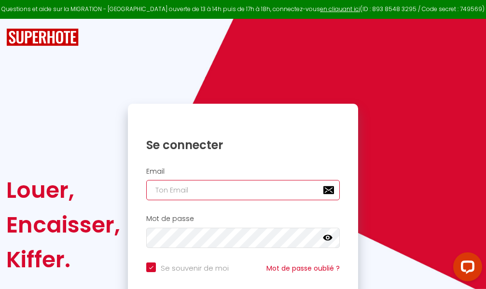
click at [269, 191] on input "email" at bounding box center [242, 190] width 193 height 20
type input "m"
checkbox input "true"
type input "ma"
checkbox input "true"
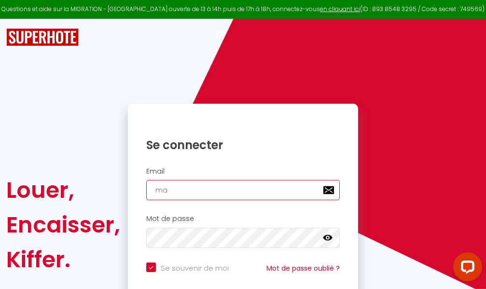
type input "mar"
checkbox input "true"
type input "marc"
checkbox input "true"
type input "marcd"
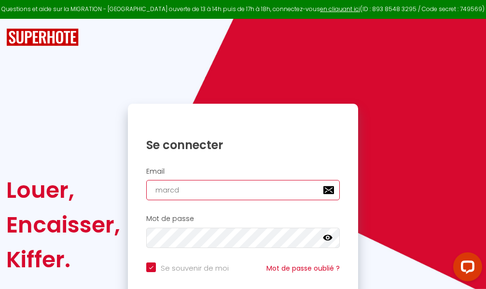
checkbox input "true"
type input "marcdp"
checkbox input "true"
type input "marcdpo"
checkbox input "true"
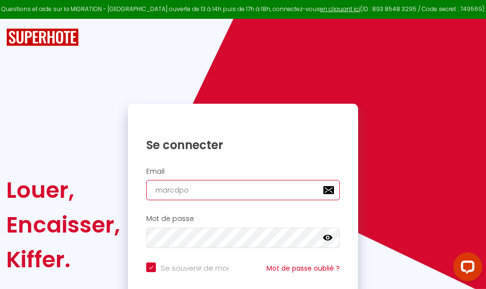
type input "marcdpoz"
checkbox input "true"
type input "marcdpoz."
checkbox input "true"
type input "marcdpoz.l"
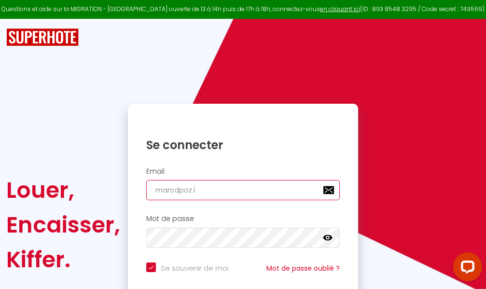
checkbox input "true"
type input "marcdpoz.lo"
checkbox input "true"
type input "marcdpoz.loc"
checkbox input "true"
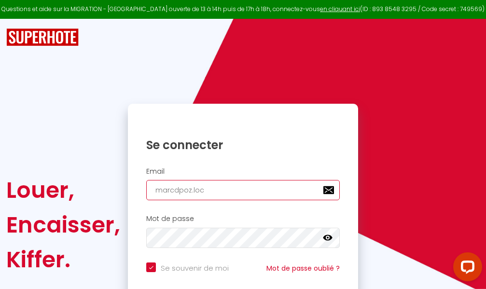
type input "marcdpoz.loca"
checkbox input "true"
type input "marcdpoz.locat"
checkbox input "true"
type input "marcdpoz.locati"
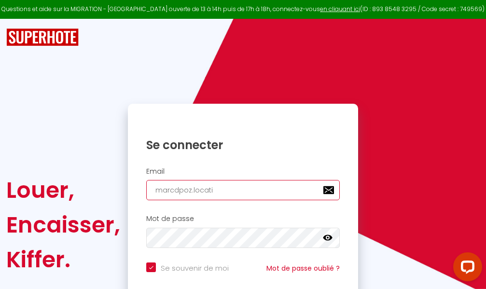
checkbox input "true"
type input "marcdpoz.locatio"
checkbox input "true"
type input "marcdpoz.location"
checkbox input "true"
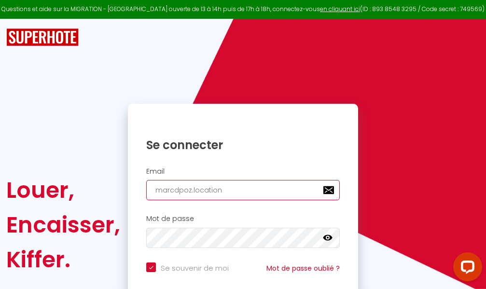
type input "marcdpoz.location@"
checkbox input "true"
type input "marcdpoz.location@g"
checkbox input "true"
type input "marcdpoz.location@gm"
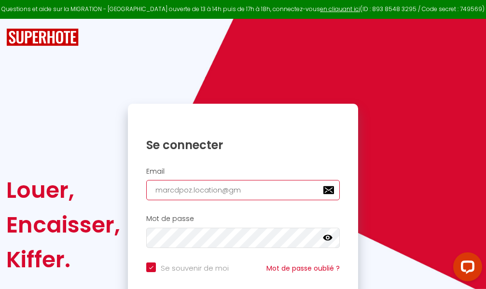
checkbox input "true"
type input "marcdpoz.location@gma"
checkbox input "true"
type input "marcdpoz.location@gmai"
checkbox input "true"
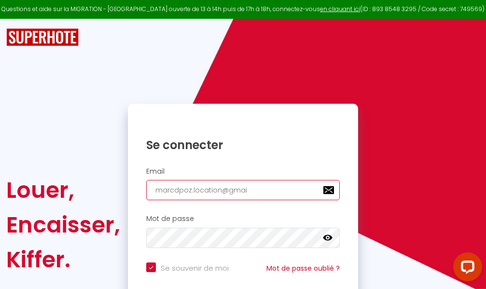
type input "[EMAIL_ADDRESS]"
checkbox input "true"
type input "[EMAIL_ADDRESS]."
checkbox input "true"
type input "marcdpoz.location@gmail.c"
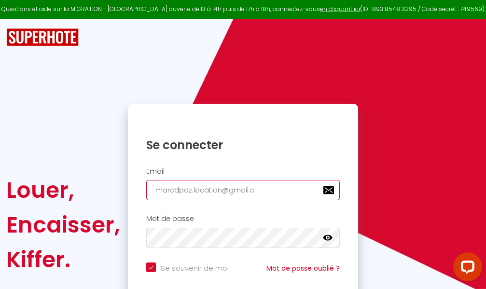
checkbox input "true"
type input "[EMAIL_ADDRESS][DOMAIN_NAME]"
checkbox input "true"
type input "[EMAIL_ADDRESS][DOMAIN_NAME]"
checkbox input "true"
